Goal: Task Accomplishment & Management: Manage account settings

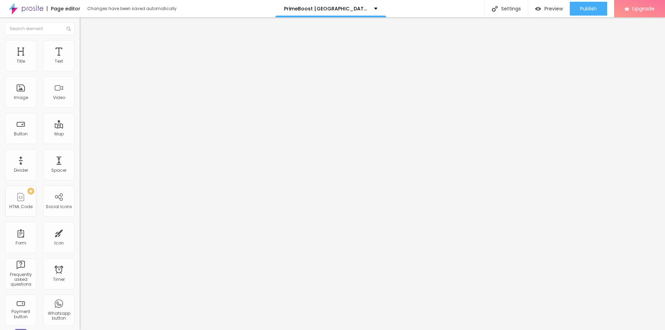
click at [80, 60] on span "Add image" at bounding box center [94, 57] width 28 height 6
click at [80, 70] on input "text" at bounding box center [121, 66] width 83 height 7
paste input "PrimeBoost [GEOGRAPHIC_DATA]"
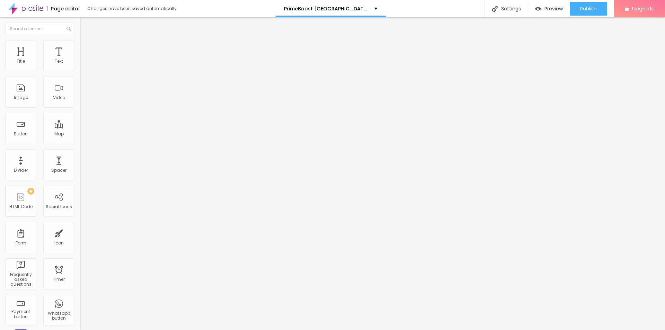
type input "PrimeBoost [GEOGRAPHIC_DATA]"
click at [80, 142] on input "https://" at bounding box center [121, 138] width 83 height 7
paste input "[DOMAIN_NAME][URL]"
type input "[URL][DOMAIN_NAME]"
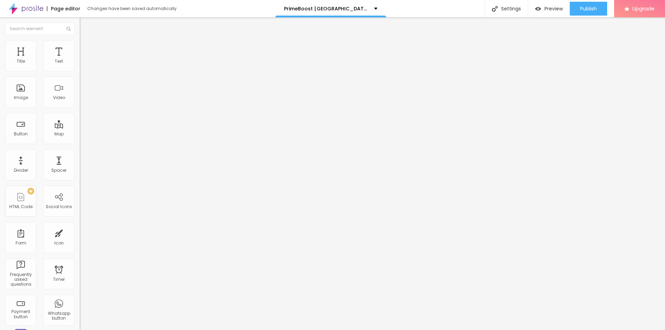
click at [80, 41] on img at bounding box center [83, 43] width 6 height 6
type input "90"
type input "75"
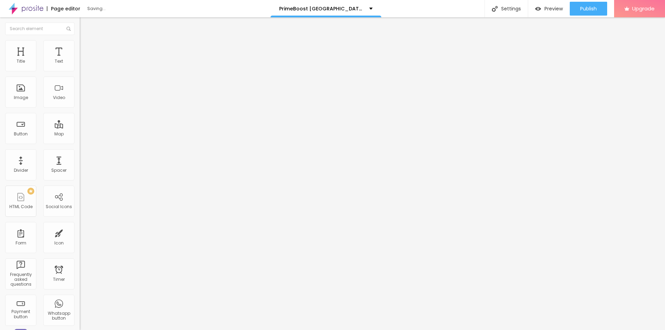
type input "75"
type input "70"
type input "65"
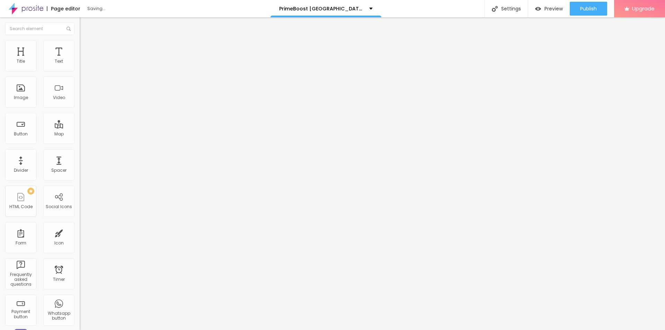
type input "60"
type input "55"
type input "50"
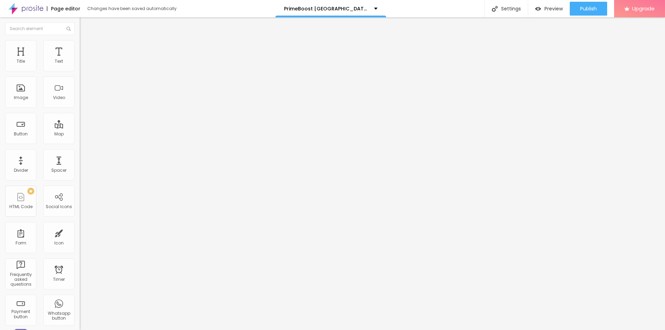
type input "50"
type input "45"
drag, startPoint x: 73, startPoint y: 74, endPoint x: 32, endPoint y: 76, distance: 41.3
type input "45"
click at [80, 71] on input "range" at bounding box center [102, 68] width 45 height 6
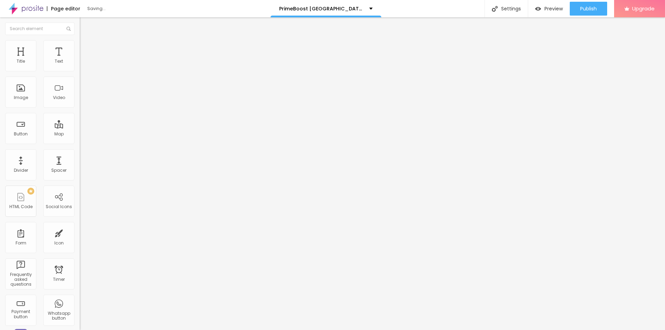
click at [82, 100] on icon "button" at bounding box center [84, 98] width 4 height 4
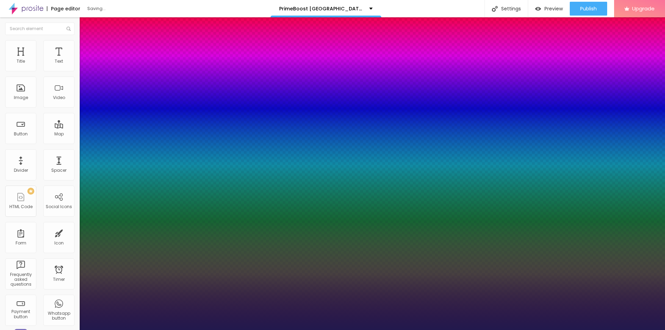
type input "1"
type input "20"
type input "1"
type input "27"
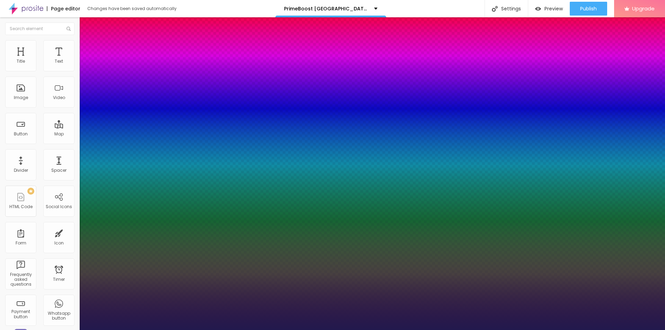
type input "27"
type input "1"
type input "29"
type input "1"
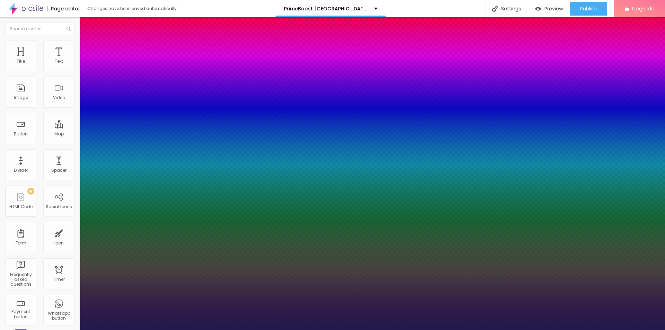
type input "31"
type input "1"
drag, startPoint x: 94, startPoint y: 196, endPoint x: 102, endPoint y: 197, distance: 8.2
type input "31"
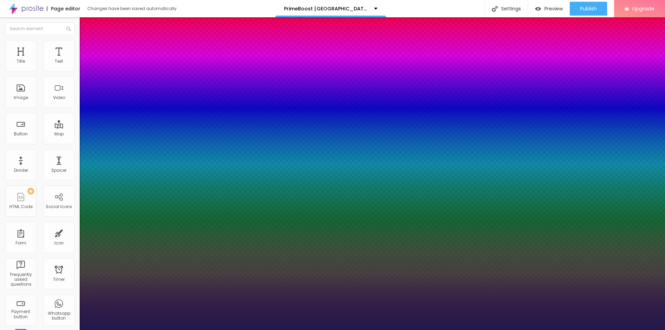
type input "1"
click at [213, 330] on div at bounding box center [332, 330] width 665 height 0
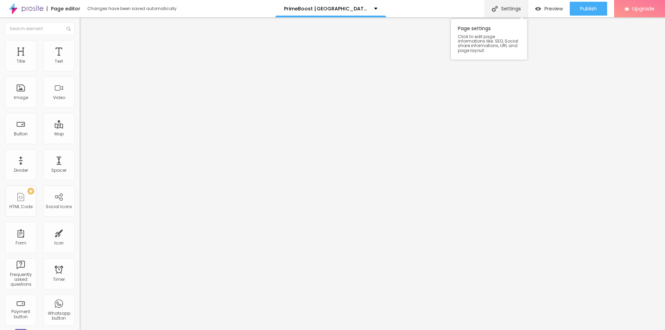
click at [513, 9] on div "Settings" at bounding box center [506, 8] width 43 height 17
drag, startPoint x: 295, startPoint y: 144, endPoint x: 264, endPoint y: 142, distance: 31.9
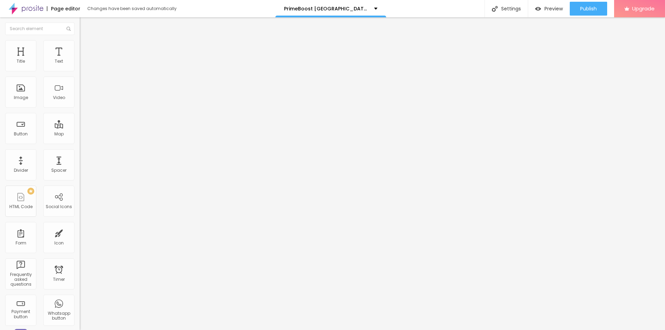
copy span "Page Title"
paste input "PrimeBoost™ | Improve Performance & Vitality Naturally"
type input "PrimeBoost™ | Improve Performance & Vitality Naturally"
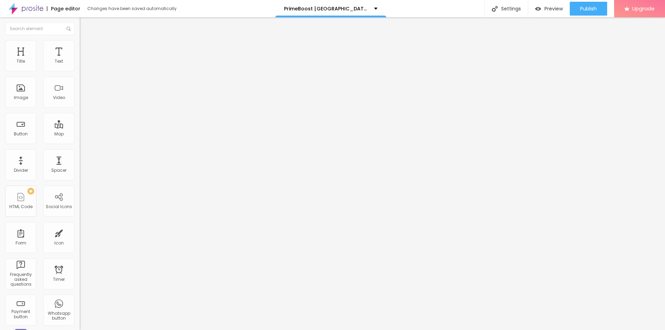
paste textarea "PrimeBoost™ is a powerful [DEMOGRAPHIC_DATA][MEDICAL_DATA] & [MEDICAL_DATA] boo…"
type textarea "PrimeBoost™ is a powerful [DEMOGRAPHIC_DATA][MEDICAL_DATA] & [MEDICAL_DATA] boo…"
drag, startPoint x: 297, startPoint y: 168, endPoint x: 254, endPoint y: 167, distance: 43.0
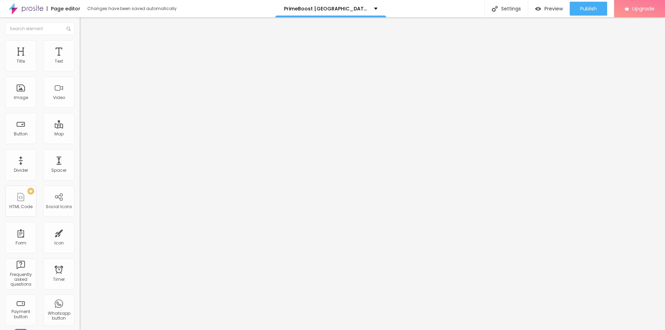
paste textarea "PrimeBoost"
paste textarea "[GEOGRAPHIC_DATA]"
type textarea "PrimeBoost [GEOGRAPHIC_DATA]"
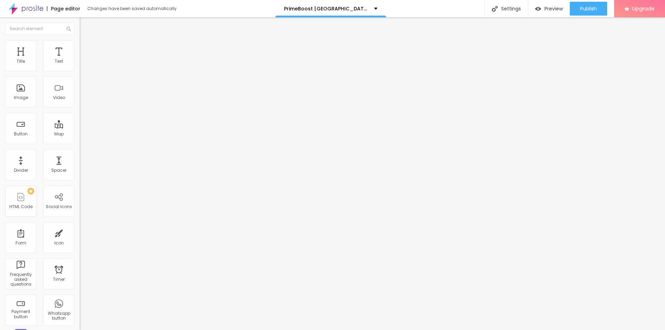
paste input "[GEOGRAPHIC_DATA]"
type input "PrimeBoost™ [GEOGRAPHIC_DATA] | Improve Performance & Vitality Naturally"
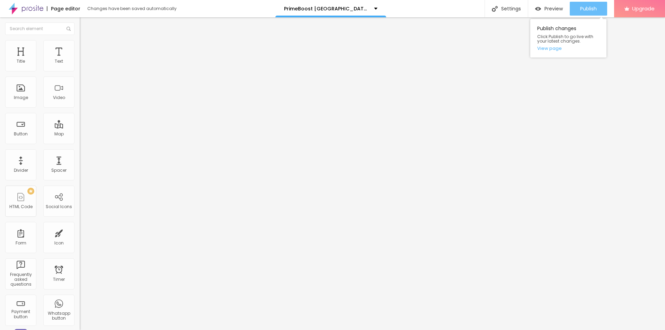
click at [591, 8] on span "Publish" at bounding box center [588, 9] width 17 height 6
